Goal: Check status: Check status

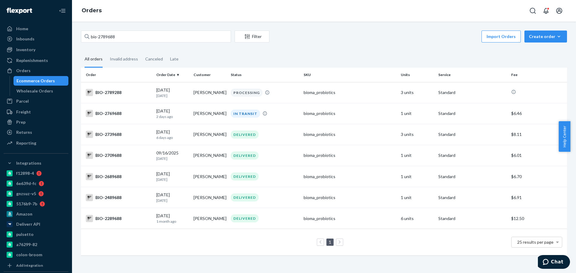
click at [112, 38] on input "bio-2789688" at bounding box center [156, 37] width 150 height 12
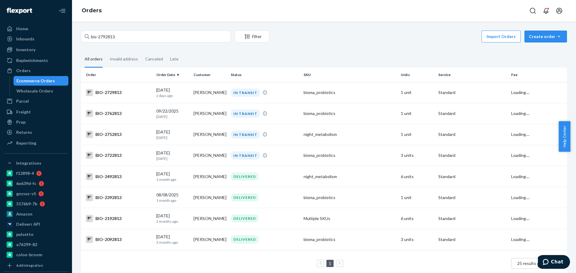
click at [98, 39] on input "bio-2792813" at bounding box center [156, 37] width 150 height 12
click at [111, 38] on input "bio- 2792813" at bounding box center [156, 37] width 150 height 12
paste input "75897"
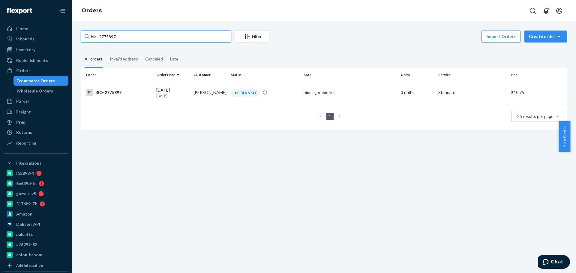
type input "bio- 2775897"
click at [135, 103] on td "1 25 results per page" at bounding box center [324, 116] width 486 height 27
click at [134, 95] on div "BIO-2775897" at bounding box center [119, 92] width 66 height 7
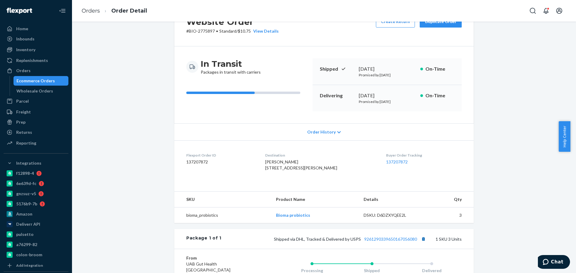
scroll to position [112, 0]
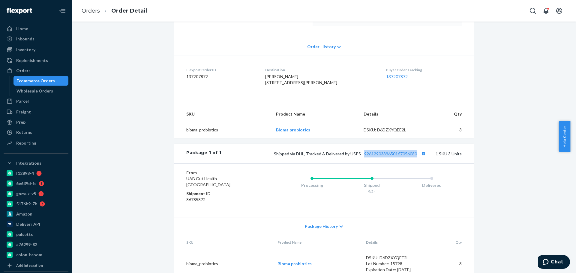
drag, startPoint x: 362, startPoint y: 169, endPoint x: 417, endPoint y: 174, distance: 54.8
click at [417, 164] on div "Package 1 of 1 Shipped via DHL, Tracked & Delivered by USPS 9261290339650167056…" at bounding box center [323, 154] width 299 height 20
copy link "9261290339650167056080"
drag, startPoint x: 90, startPoint y: 10, endPoint x: 100, endPoint y: 23, distance: 15.8
click at [90, 10] on link "Orders" at bounding box center [91, 10] width 18 height 7
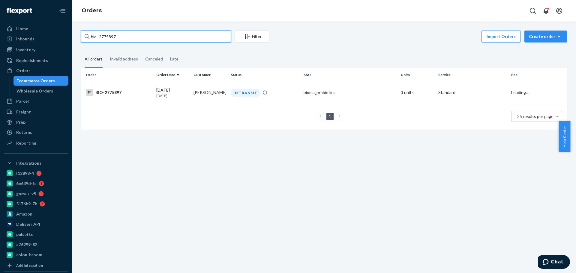
click at [107, 34] on input "bio- 2775897" at bounding box center [156, 37] width 150 height 12
click at [108, 34] on input "bio- 2775897" at bounding box center [156, 37] width 150 height 12
click at [112, 36] on input "bio- 2775897" at bounding box center [156, 37] width 150 height 12
click at [112, 39] on input "bio- 2775897" at bounding box center [156, 37] width 150 height 12
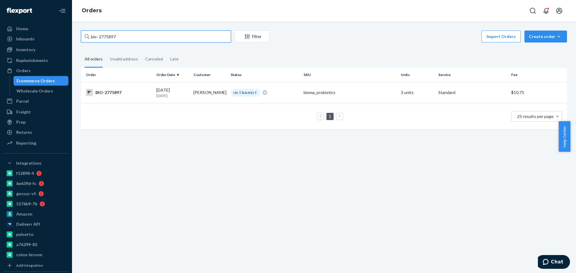
click at [112, 39] on input "bio- 2775897" at bounding box center [156, 37] width 150 height 12
click at [110, 37] on input "bio- 2775897" at bounding box center [156, 37] width 150 height 12
click at [104, 39] on input "bio- 2775897" at bounding box center [156, 37] width 150 height 12
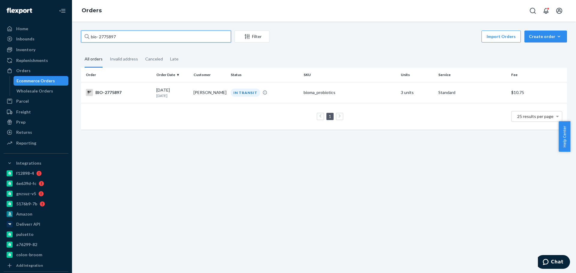
paste input "68566"
type input "bio- 2768566"
click at [169, 100] on td "[DATE] [DATE]" at bounding box center [172, 92] width 37 height 21
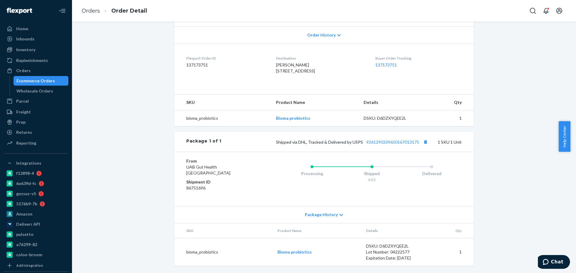
scroll to position [136, 0]
drag, startPoint x: 363, startPoint y: 144, endPoint x: 418, endPoint y: 145, distance: 54.6
click at [418, 145] on div "Shipped via DHL, Tracked & Delivered by USPS 9261290339650167013175 1 SKU 1 Unit" at bounding box center [341, 142] width 240 height 8
click at [96, 9] on link "Orders" at bounding box center [91, 10] width 18 height 7
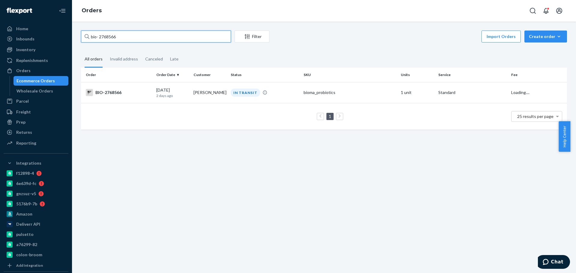
click at [117, 36] on input "bio- 2768566" at bounding box center [156, 37] width 150 height 12
paste input "639645"
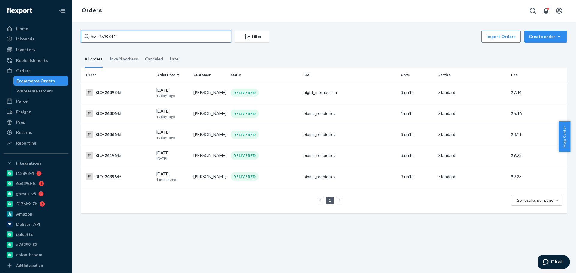
click at [102, 37] on input "bio- 2639645" at bounding box center [156, 37] width 150 height 12
paste input "59"
click at [124, 36] on input "bio- 2639659" at bounding box center [156, 37] width 150 height 12
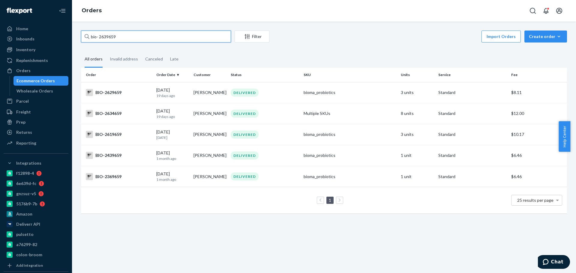
paste input "61"
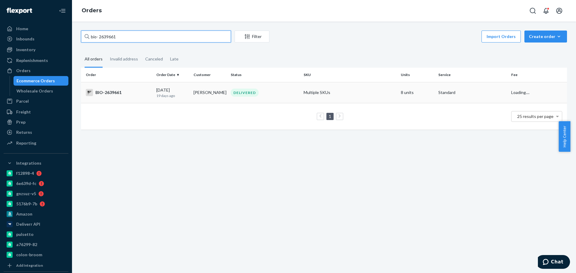
type input "bio- 2639661"
click at [175, 96] on p "19 days ago" at bounding box center [172, 95] width 32 height 5
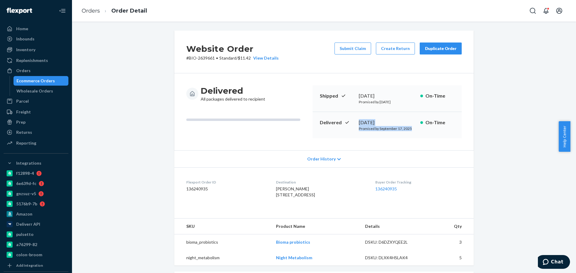
drag, startPoint x: 357, startPoint y: 120, endPoint x: 420, endPoint y: 124, distance: 63.4
click at [420, 124] on div "Delivered [DATE] Promised by [DATE] On-Time" at bounding box center [386, 125] width 149 height 26
click at [482, 136] on div "Website Order # BIO-2639661 • Standard / $11.42 View Details Submit Claim Creat…" at bounding box center [323, 239] width 495 height 416
drag, startPoint x: 407, startPoint y: 121, endPoint x: 348, endPoint y: 124, distance: 58.5
click at [348, 124] on div "Delivered [DATE] Promised by [DATE] On-Time" at bounding box center [386, 125] width 149 height 26
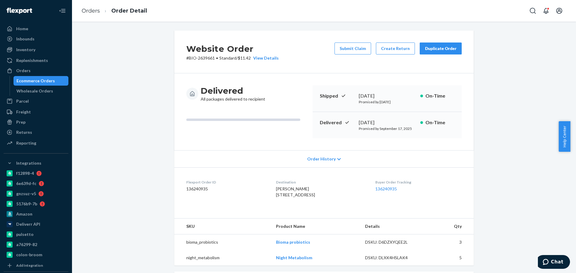
copy div "[DATE]"
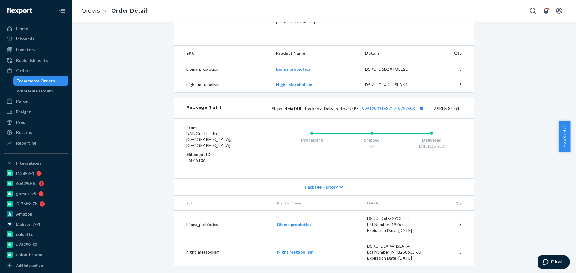
scroll to position [179, 0]
drag, startPoint x: 358, startPoint y: 121, endPoint x: 414, endPoint y: 120, distance: 55.8
click at [414, 118] on div "Package 1 of 1 Shipped via DHL, Tracked & Delivered by USPS 9261290316871749757…" at bounding box center [323, 109] width 299 height 20
copy link "9261290316871749757693"
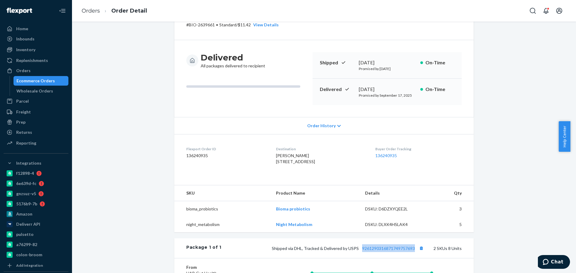
scroll to position [29, 0]
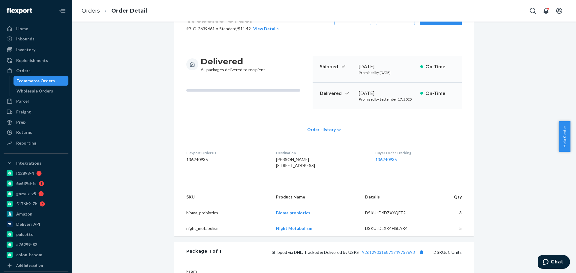
click at [87, 6] on ol "Orders Order Detail" at bounding box center [114, 11] width 75 height 18
click at [89, 9] on link "Orders" at bounding box center [91, 10] width 18 height 7
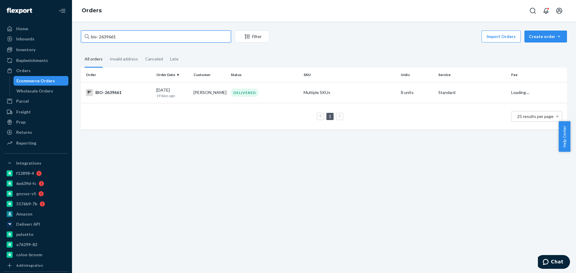
click at [103, 34] on input "bio- 2639661" at bounding box center [156, 37] width 150 height 12
click at [112, 34] on input "bio- 2639661" at bounding box center [156, 37] width 150 height 12
paste input "794782"
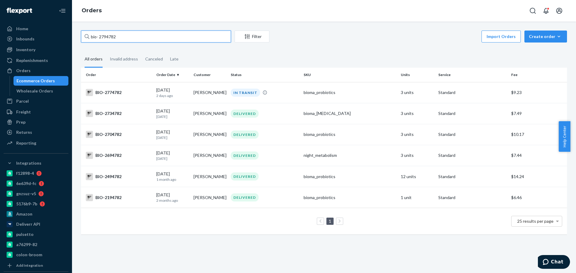
drag, startPoint x: 122, startPoint y: 41, endPoint x: 0, endPoint y: 58, distance: 123.1
click at [0, 58] on div "Home Inbounds Shipping Plans Problems Inventory Products Branded Packaging Repl…" at bounding box center [288, 136] width 576 height 273
type input "[PERSON_NAME]"
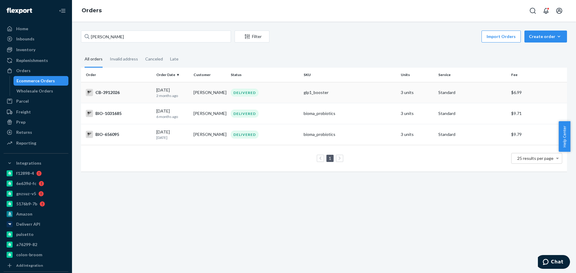
click at [162, 88] on div "[DATE] [DATE]" at bounding box center [172, 92] width 32 height 11
click at [150, 113] on div "BIO-1031685" at bounding box center [119, 113] width 66 height 7
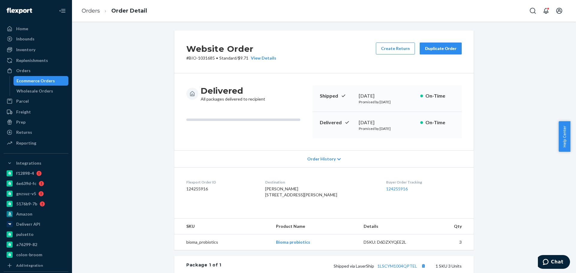
click at [208, 59] on p "# BIO-1031685 • Standard / $9.71 View Details" at bounding box center [231, 58] width 90 height 6
copy p "1031685"
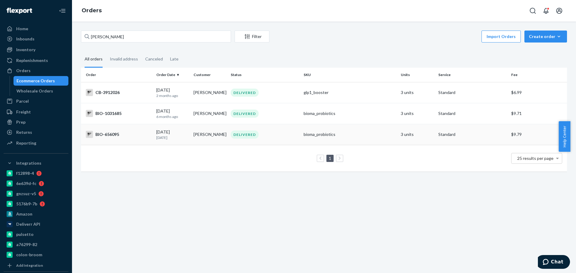
click at [171, 134] on div "[DATE] [DATE]" at bounding box center [172, 134] width 32 height 11
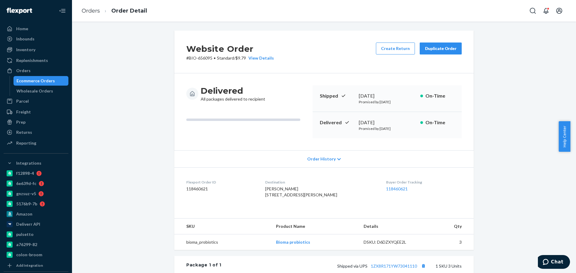
click at [199, 58] on p "# BIO-656095 • Standard / $9.79 View Details" at bounding box center [230, 58] width 88 height 6
copy p "656095"
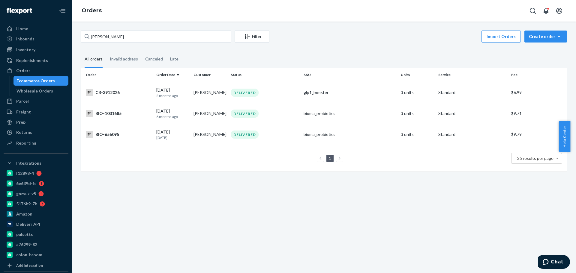
click at [336, 160] on link at bounding box center [339, 158] width 7 height 7
click at [540, 162] on div "25 results per page" at bounding box center [536, 159] width 50 height 10
drag, startPoint x: 371, startPoint y: 156, endPoint x: 369, endPoint y: 153, distance: 3.6
click at [371, 156] on div "Order Order Date Customer Status SKU Units Service Fee CB-3912026 [DATE] [DATE]…" at bounding box center [324, 123] width 486 height 110
click at [112, 34] on input "[PERSON_NAME]" at bounding box center [156, 37] width 150 height 12
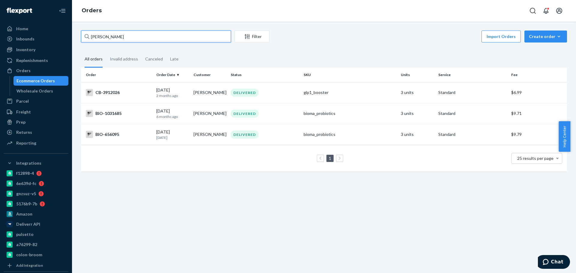
click at [112, 34] on input "[PERSON_NAME]" at bounding box center [156, 37] width 150 height 12
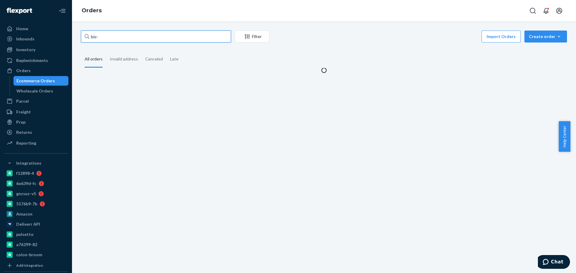
paste input "2788996"
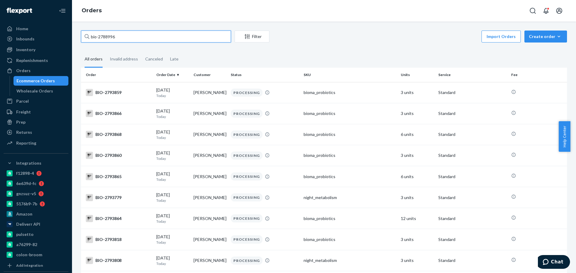
click at [99, 37] on input "bio-2788996" at bounding box center [156, 37] width 150 height 12
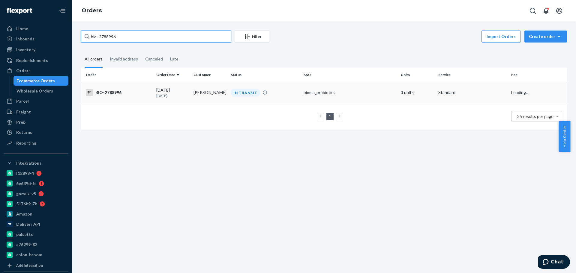
type input "bio- 2788996"
click at [211, 100] on td "[PERSON_NAME]" at bounding box center [209, 92] width 37 height 21
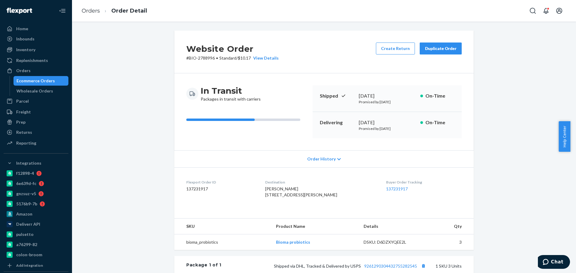
click at [201, 59] on p "# BIO-2788996 • Standard / $10.17 View Details" at bounding box center [232, 58] width 92 height 6
copy p "2788996"
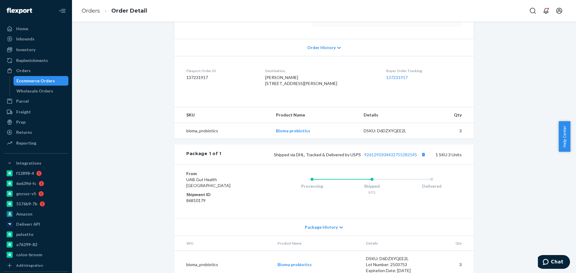
scroll to position [112, 0]
drag, startPoint x: 364, startPoint y: 171, endPoint x: 415, endPoint y: 166, distance: 51.2
click at [415, 164] on div "Package 1 of 1 Shipped via DHL, Tracked & Delivered by USPS 9261290304432755282…" at bounding box center [323, 154] width 299 height 20
copy link "9261290304432755282545"
